Goal: Complete application form

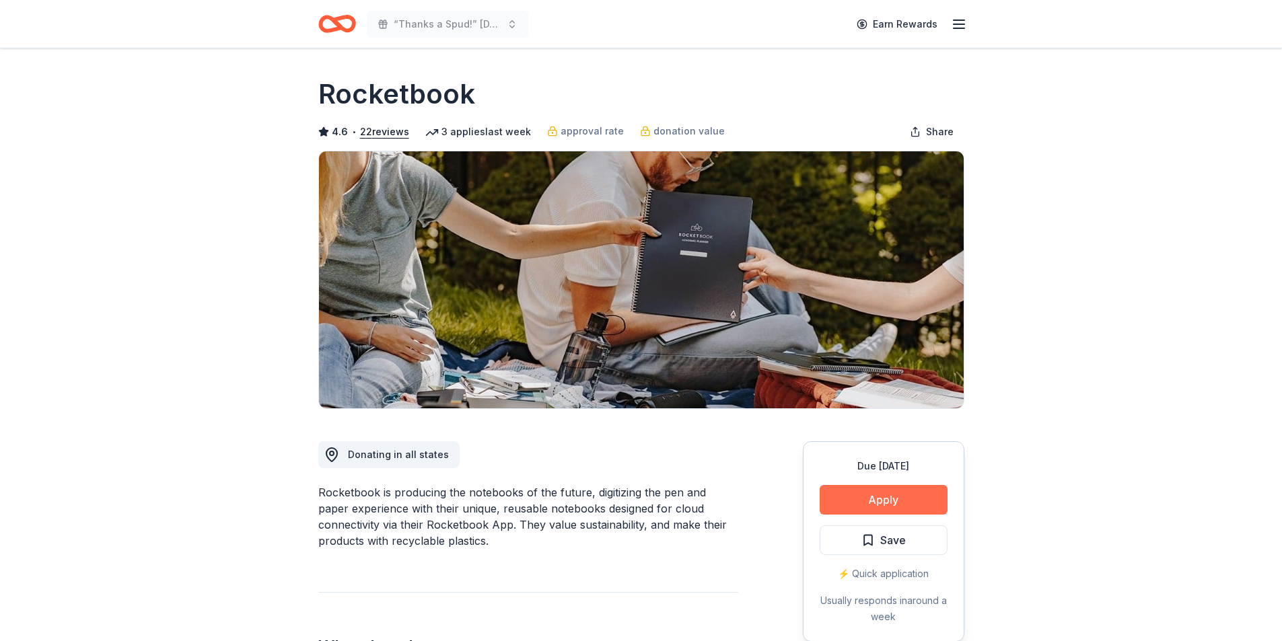
click at [326, 194] on button "Apply" at bounding box center [883, 500] width 128 height 30
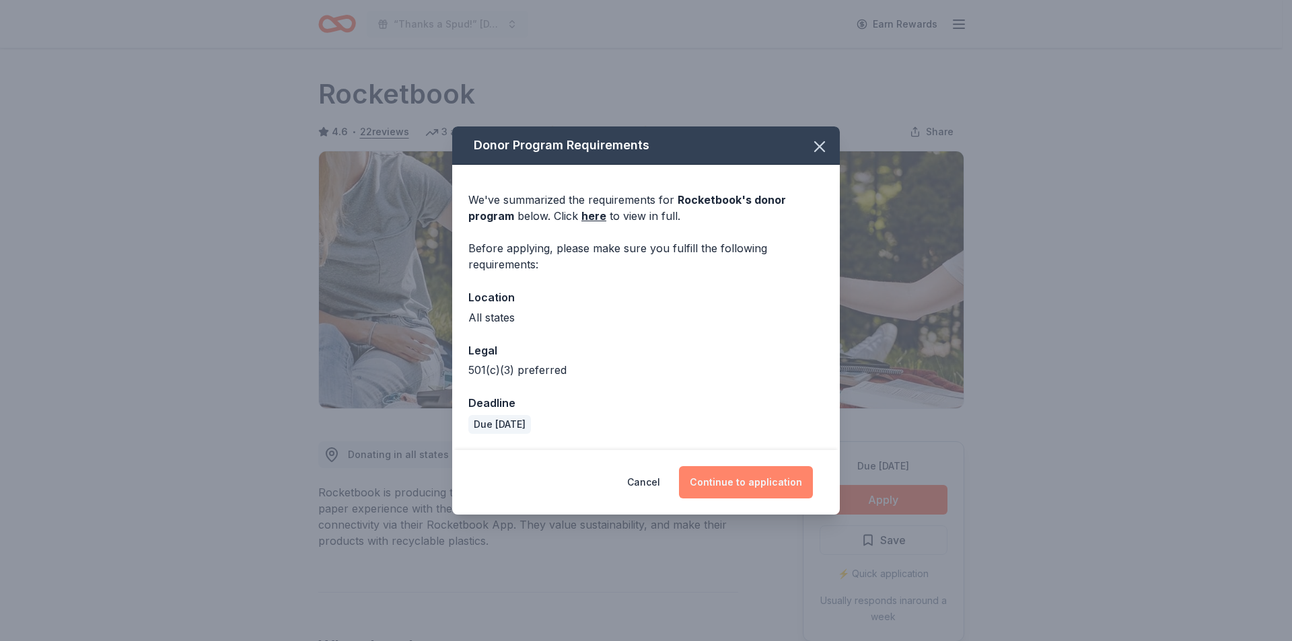
click at [326, 194] on button "Continue to application" at bounding box center [746, 482] width 134 height 32
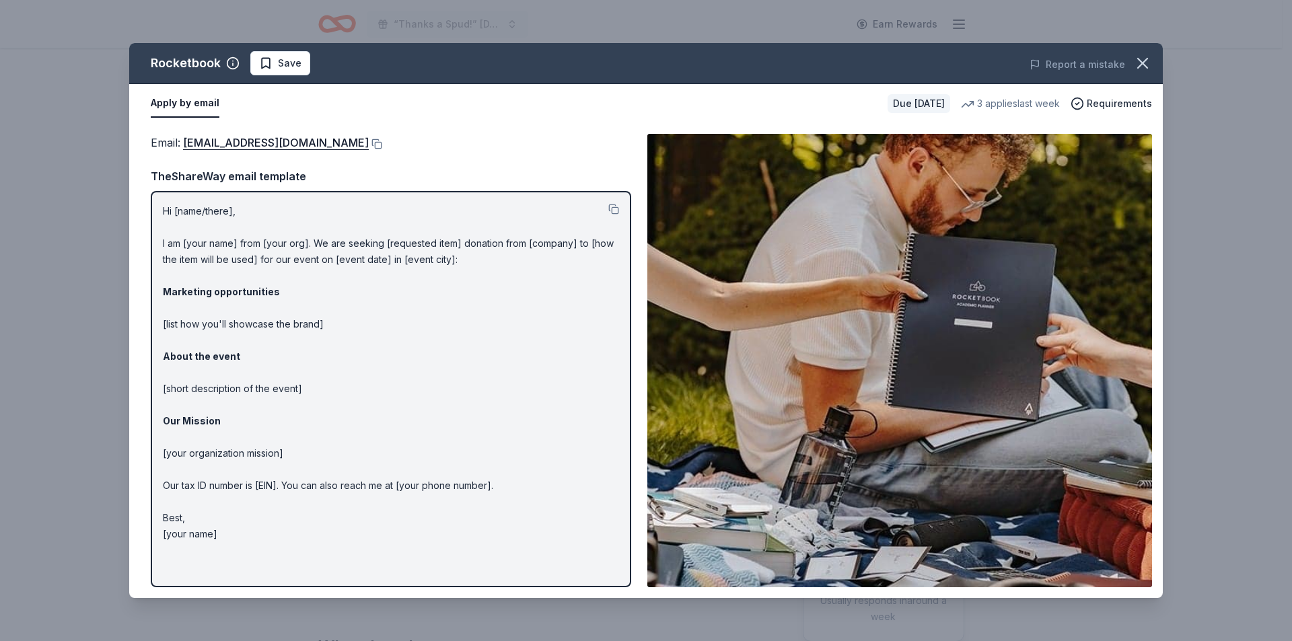
click at [326, 149] on div "Email : communityinvolvement@getrocketbook.com" at bounding box center [391, 142] width 480 height 17
click at [326, 143] on button at bounding box center [375, 144] width 13 height 11
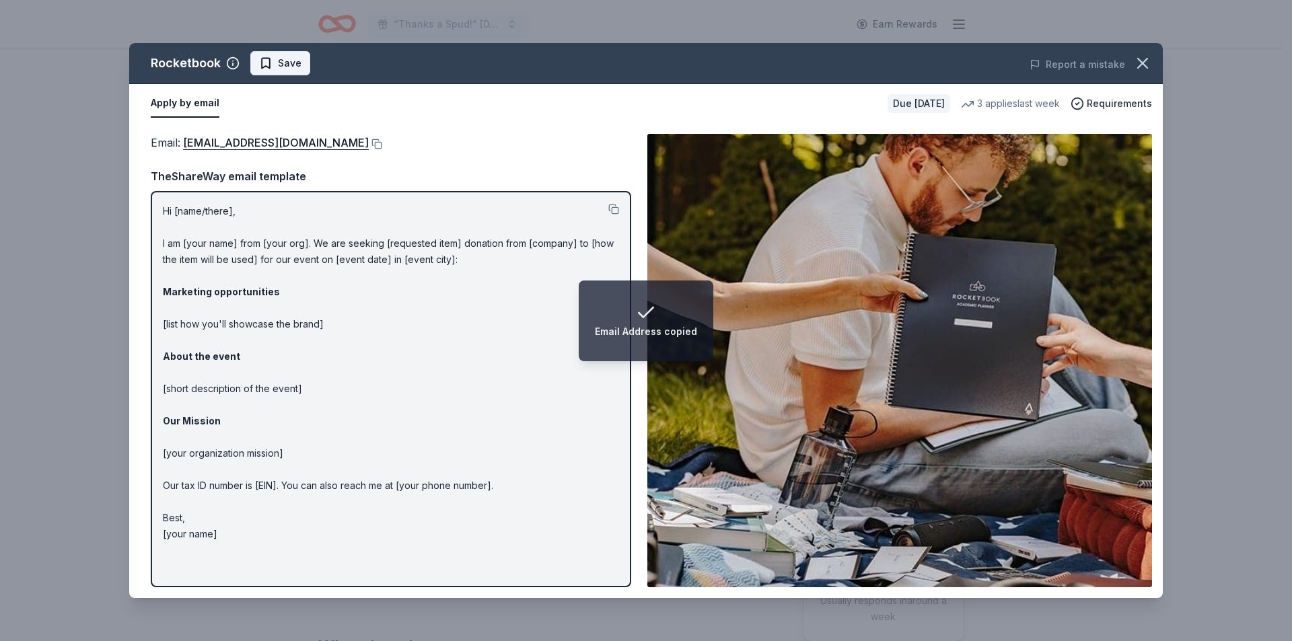
click at [298, 61] on span "Save" at bounding box center [290, 63] width 24 height 16
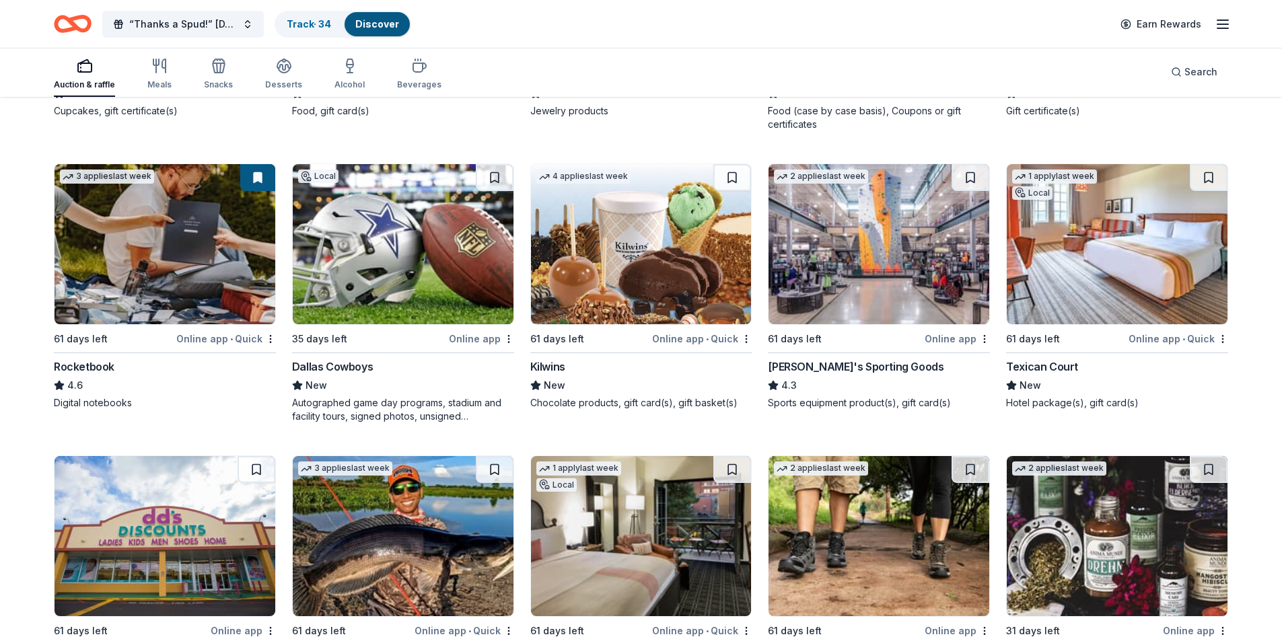
scroll to position [6522, 0]
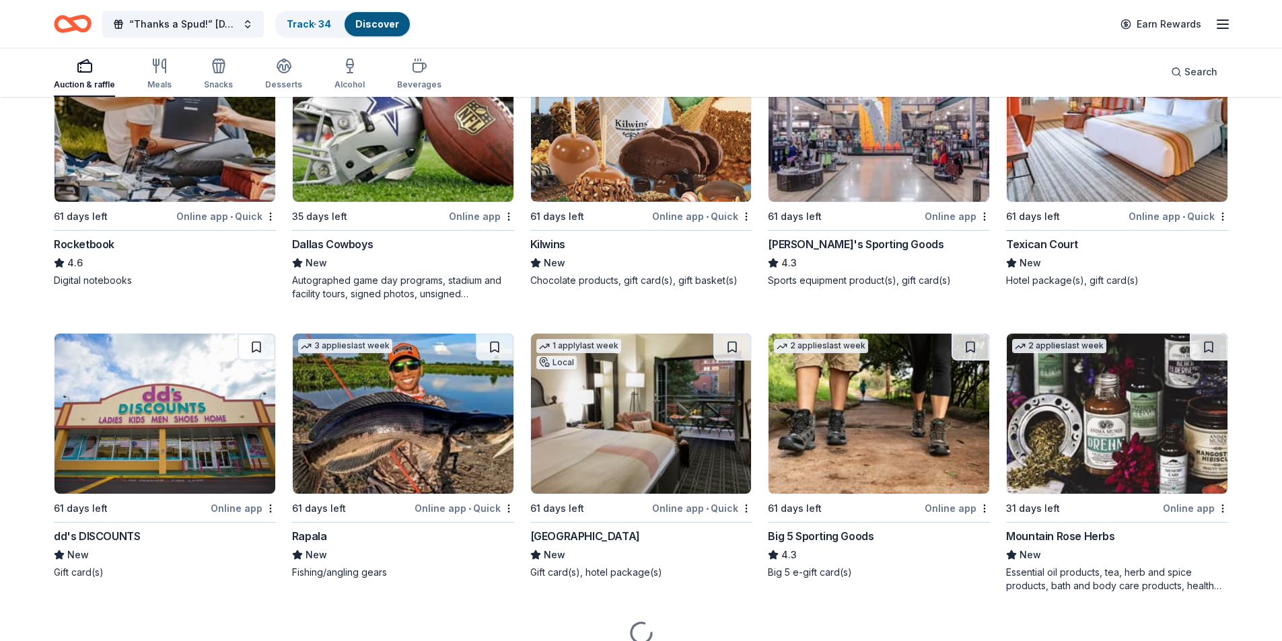
click at [882, 138] on img at bounding box center [878, 122] width 221 height 160
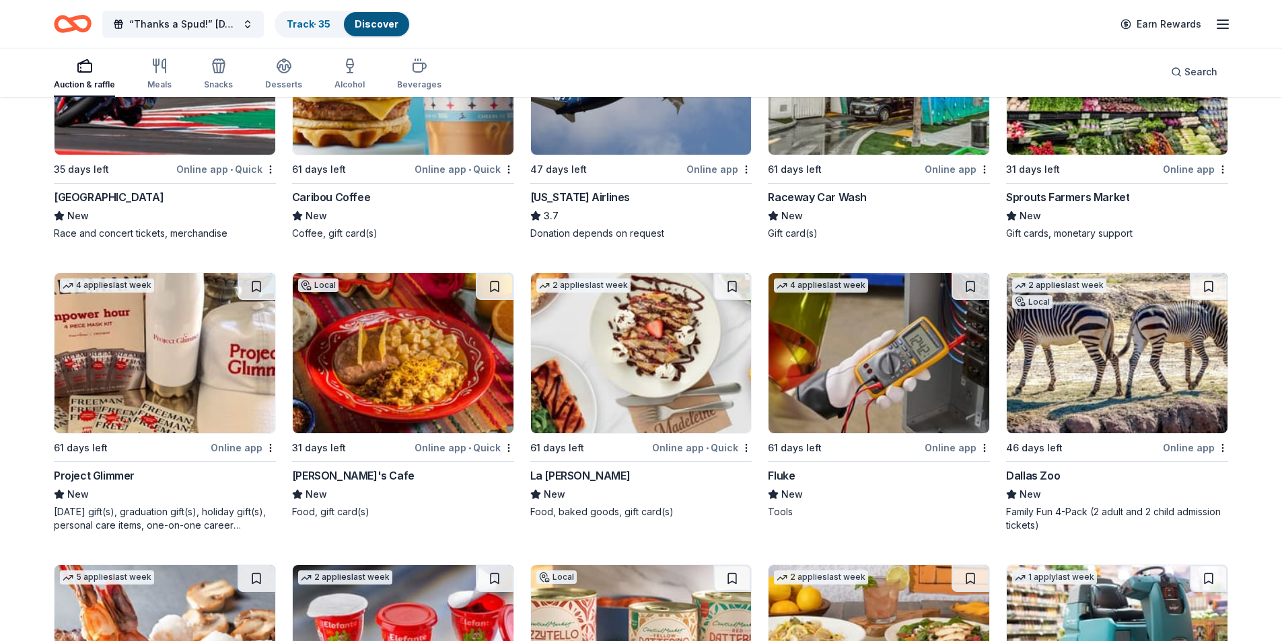
scroll to position [8018, 0]
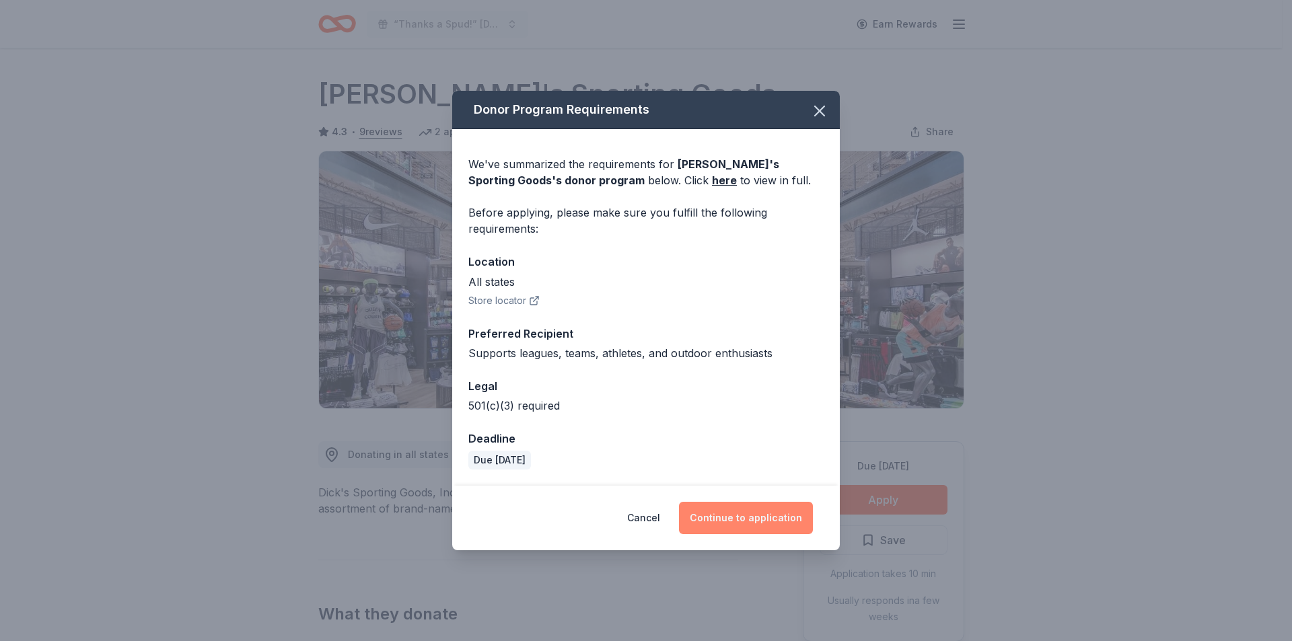
click at [722, 529] on button "Continue to application" at bounding box center [746, 518] width 134 height 32
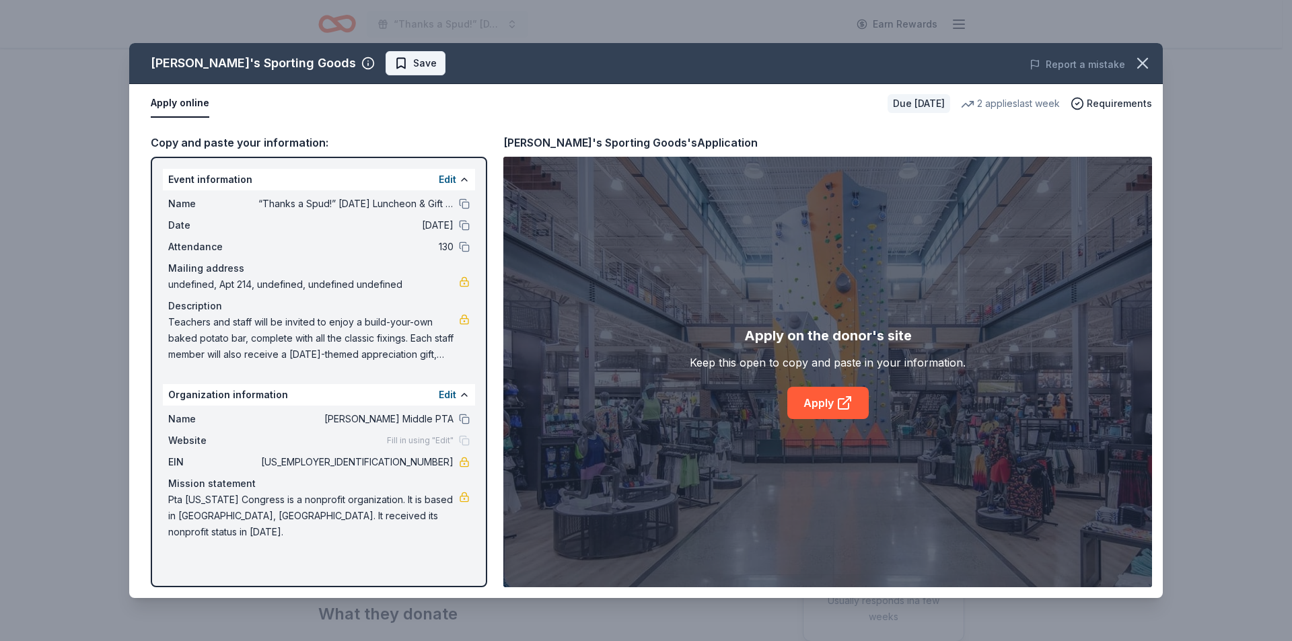
click at [394, 63] on span "Save" at bounding box center [415, 63] width 42 height 16
click at [821, 402] on link "Apply" at bounding box center [827, 403] width 81 height 32
